Goal: Task Accomplishment & Management: Use online tool/utility

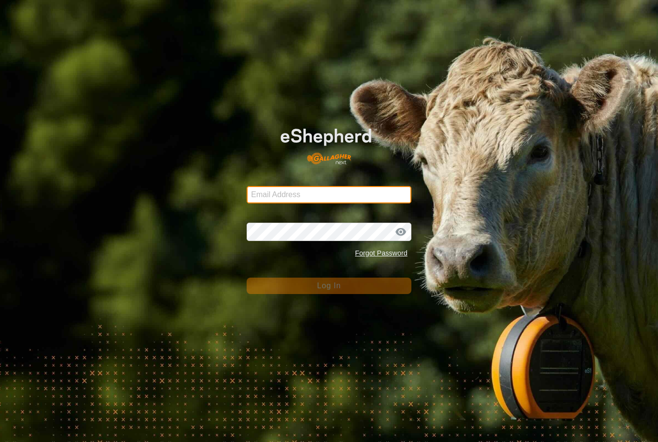
type input "[PERSON_NAME][EMAIL_ADDRESS][DOMAIN_NAME]"
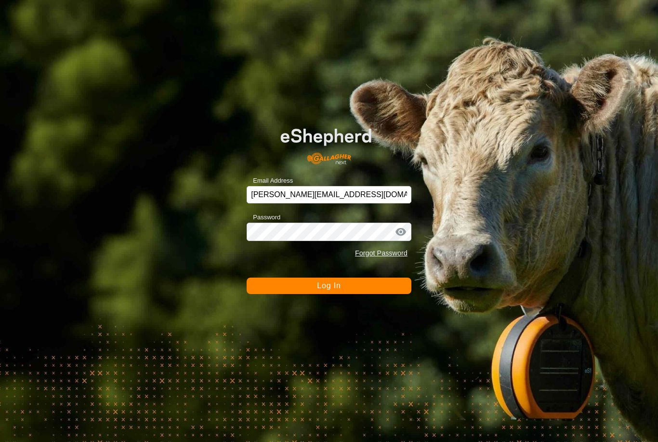
click at [369, 285] on button "Log In" at bounding box center [329, 286] width 165 height 16
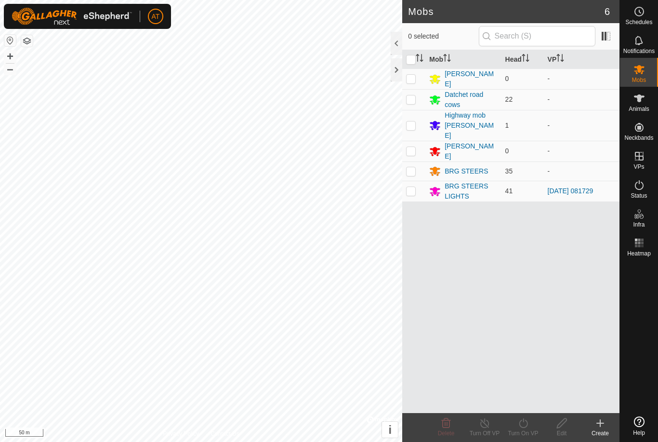
click at [414, 187] on p-checkbox at bounding box center [411, 191] width 10 height 8
checkbox input "true"
click at [518, 419] on icon at bounding box center [524, 423] width 12 height 12
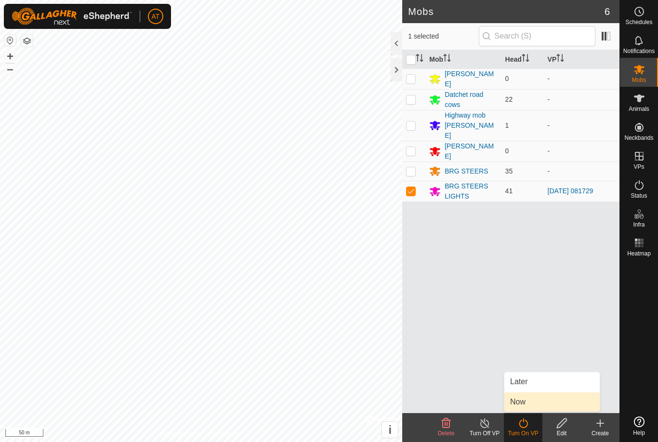
click at [525, 398] on span "Now" at bounding box center [517, 402] width 15 height 12
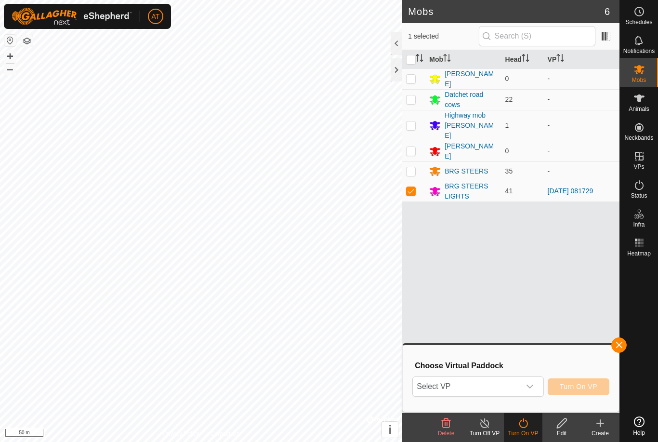
click at [531, 384] on icon "dropdown trigger" at bounding box center [530, 387] width 8 height 8
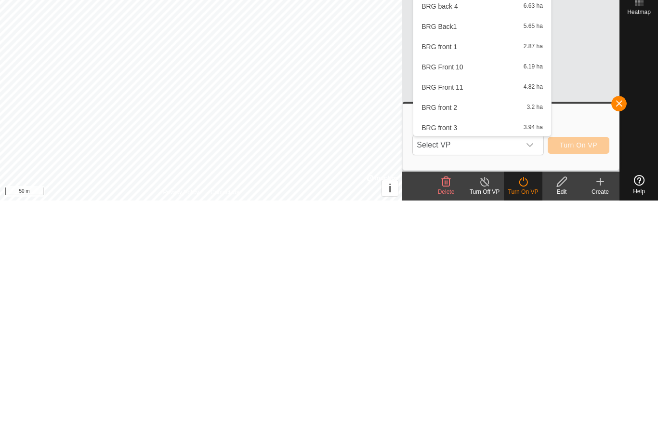
scroll to position [613, 0]
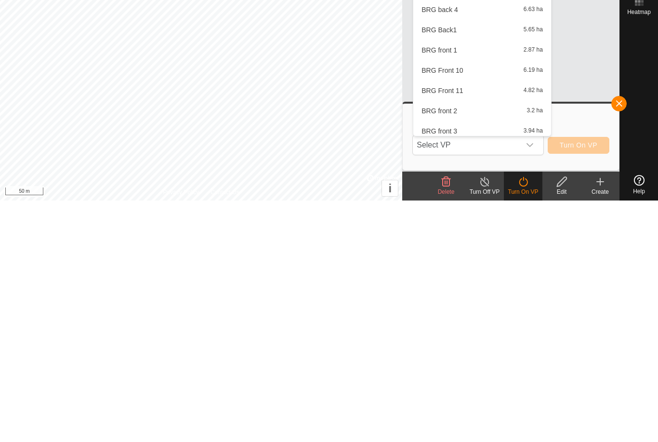
click at [476, 286] on div "BRG front 1 2.87 ha" at bounding box center [482, 292] width 126 height 12
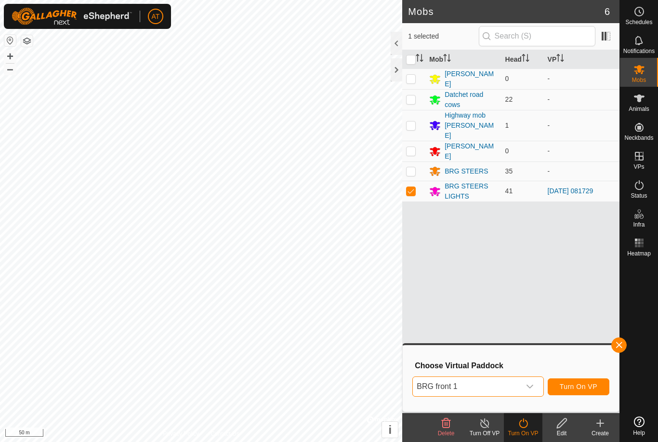
click at [586, 379] on button "Turn On VP" at bounding box center [579, 386] width 62 height 17
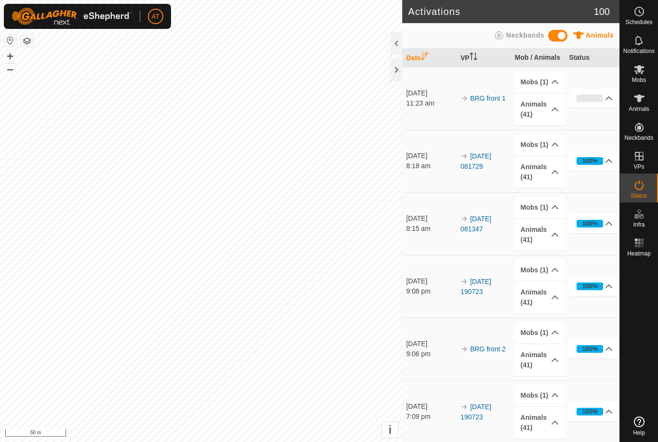
click at [632, 364] on div at bounding box center [639, 336] width 38 height 152
